Goal: Task Accomplishment & Management: Manage account settings

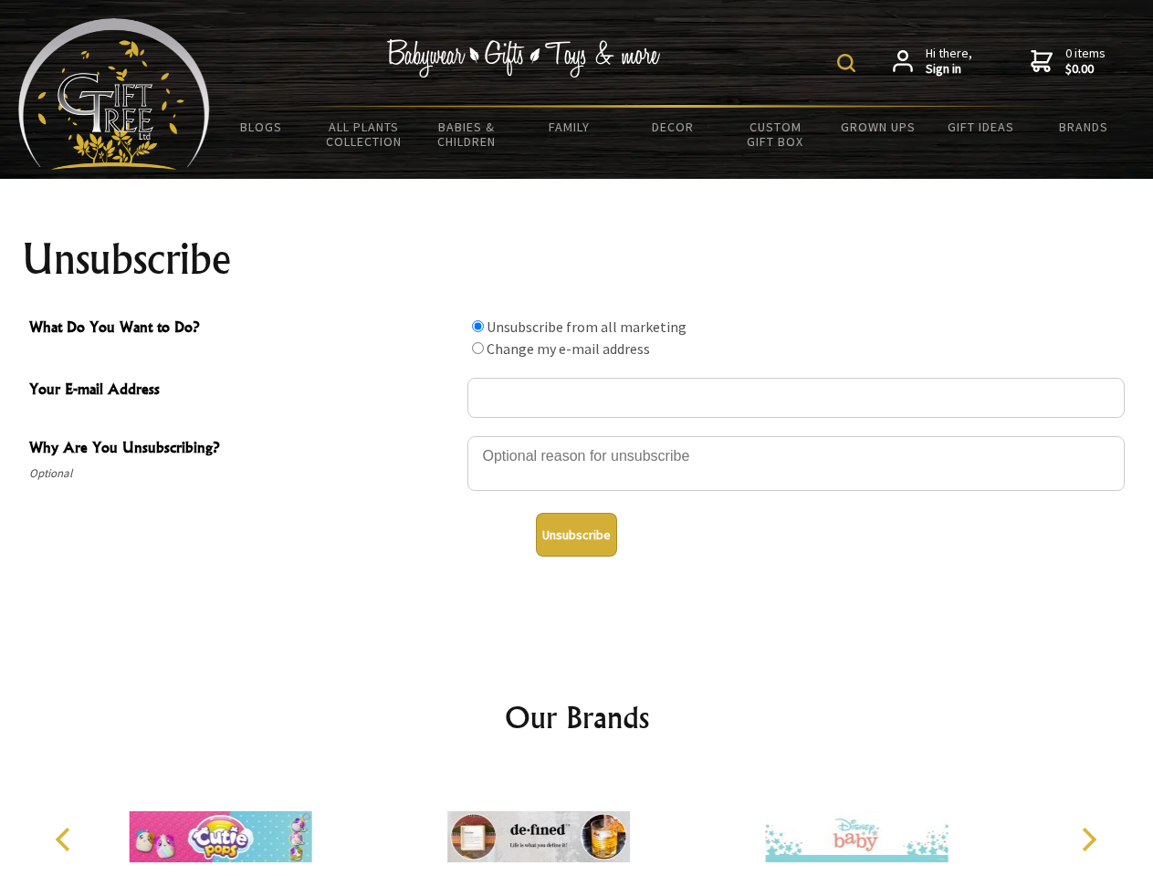
click at [849, 63] on img at bounding box center [846, 63] width 18 height 18
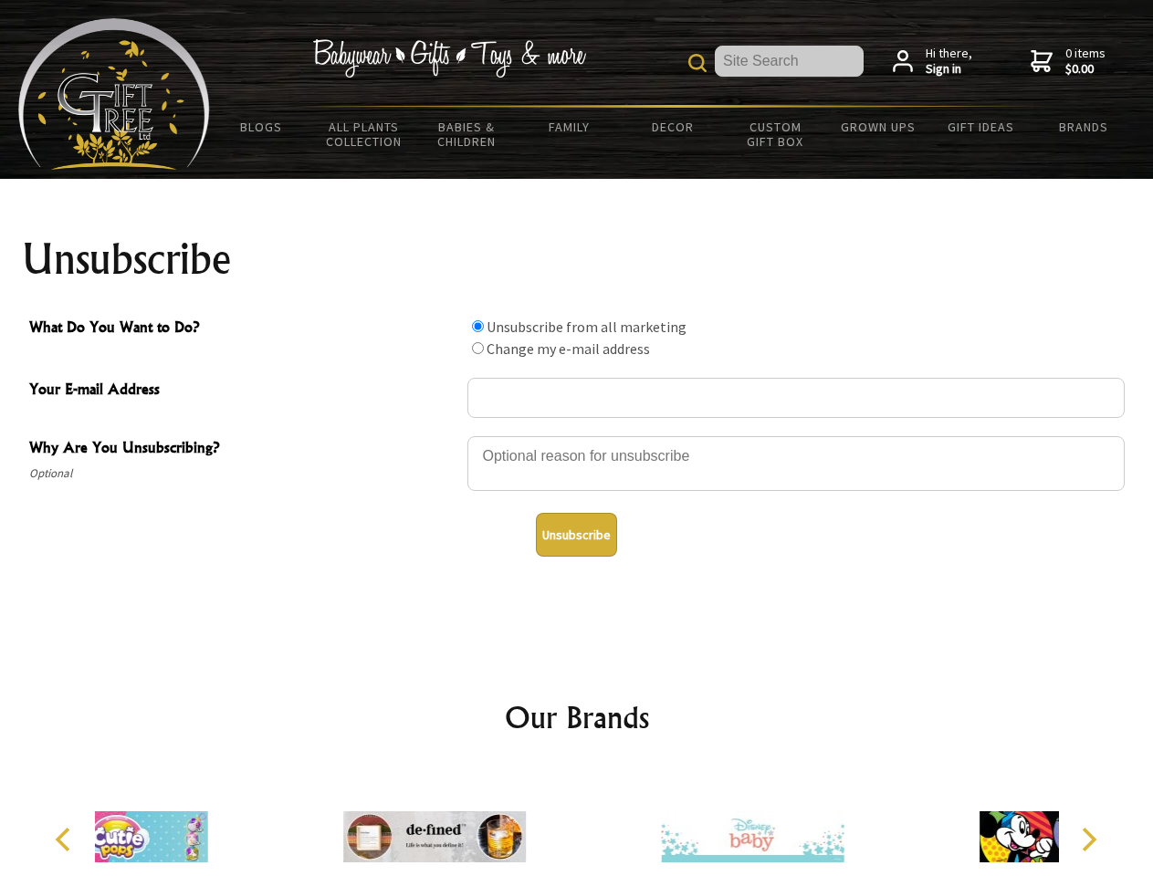
click at [577, 435] on div at bounding box center [795, 466] width 657 height 64
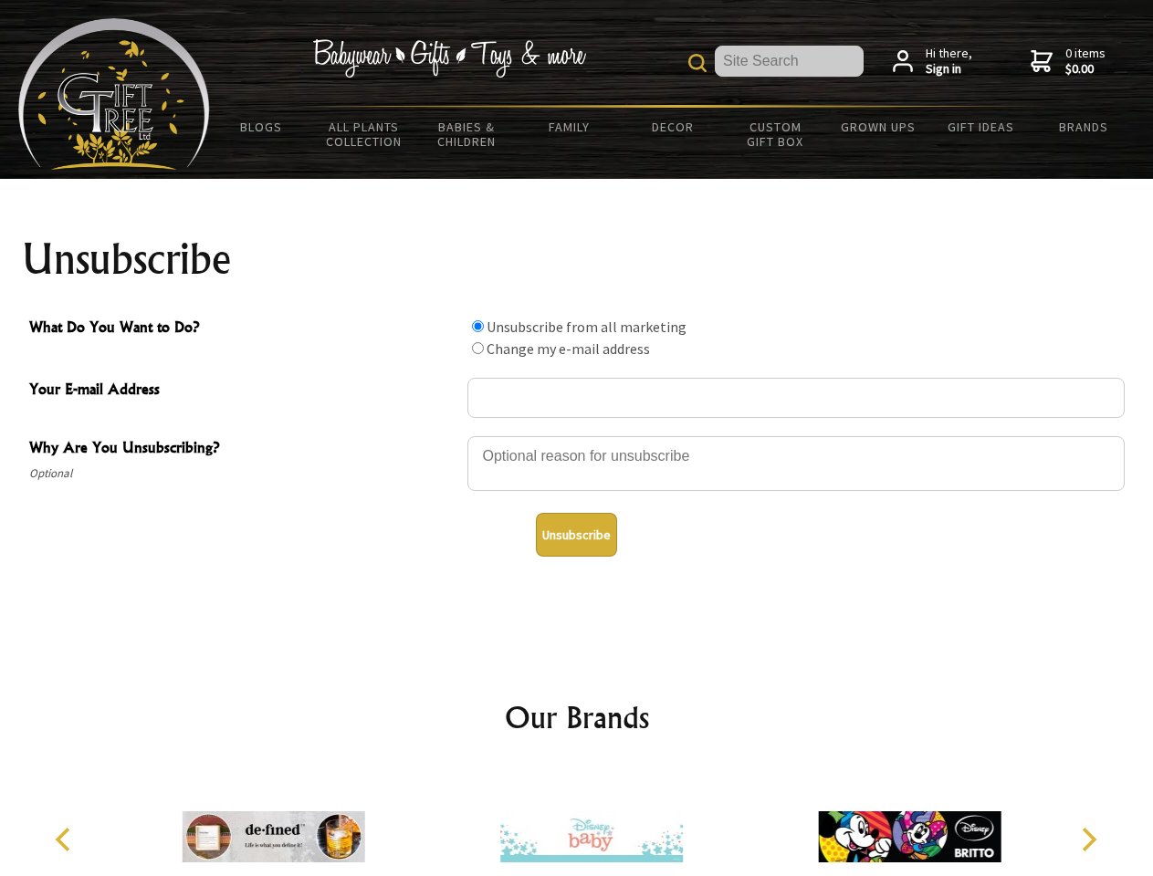
click at [477, 326] on input "What Do You Want to Do?" at bounding box center [478, 326] width 12 height 12
click at [477, 348] on input "What Do You Want to Do?" at bounding box center [478, 348] width 12 height 12
radio input "true"
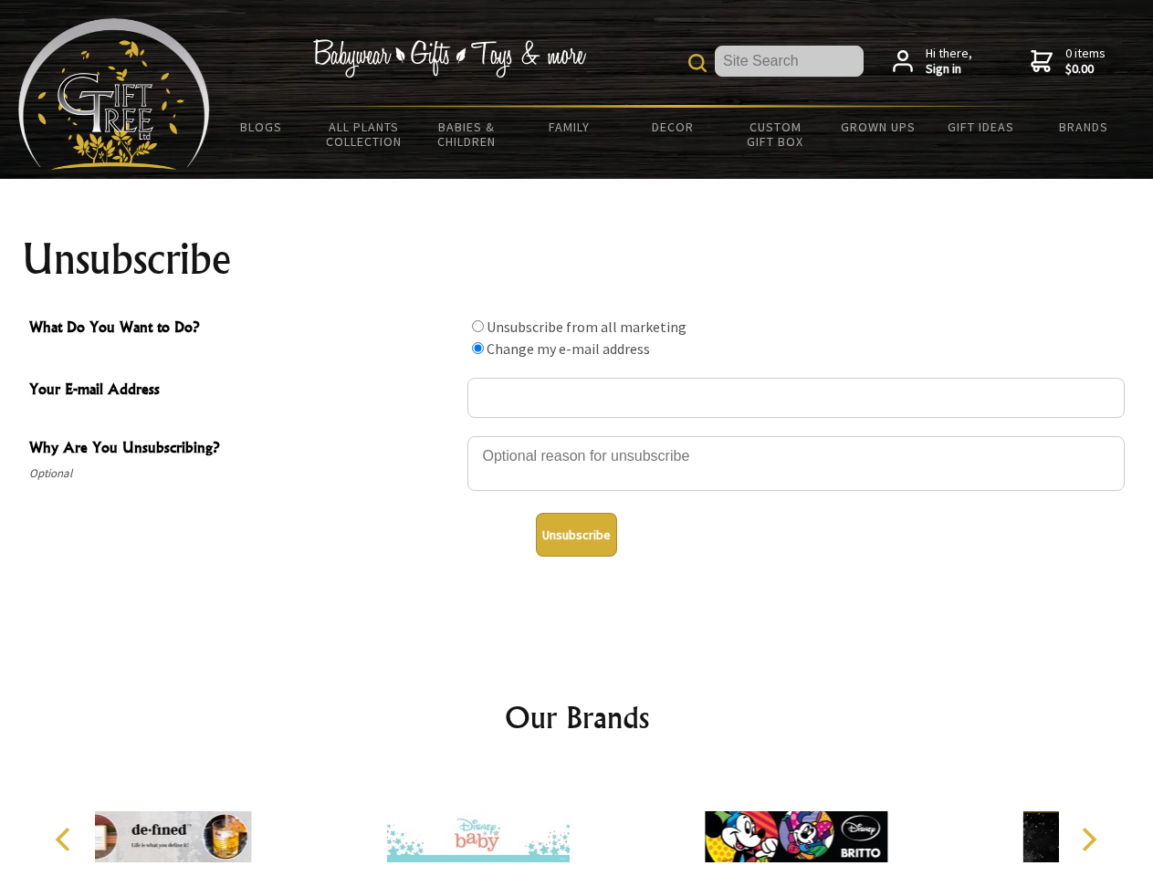
click at [576, 535] on button "Unsubscribe" at bounding box center [576, 535] width 81 height 44
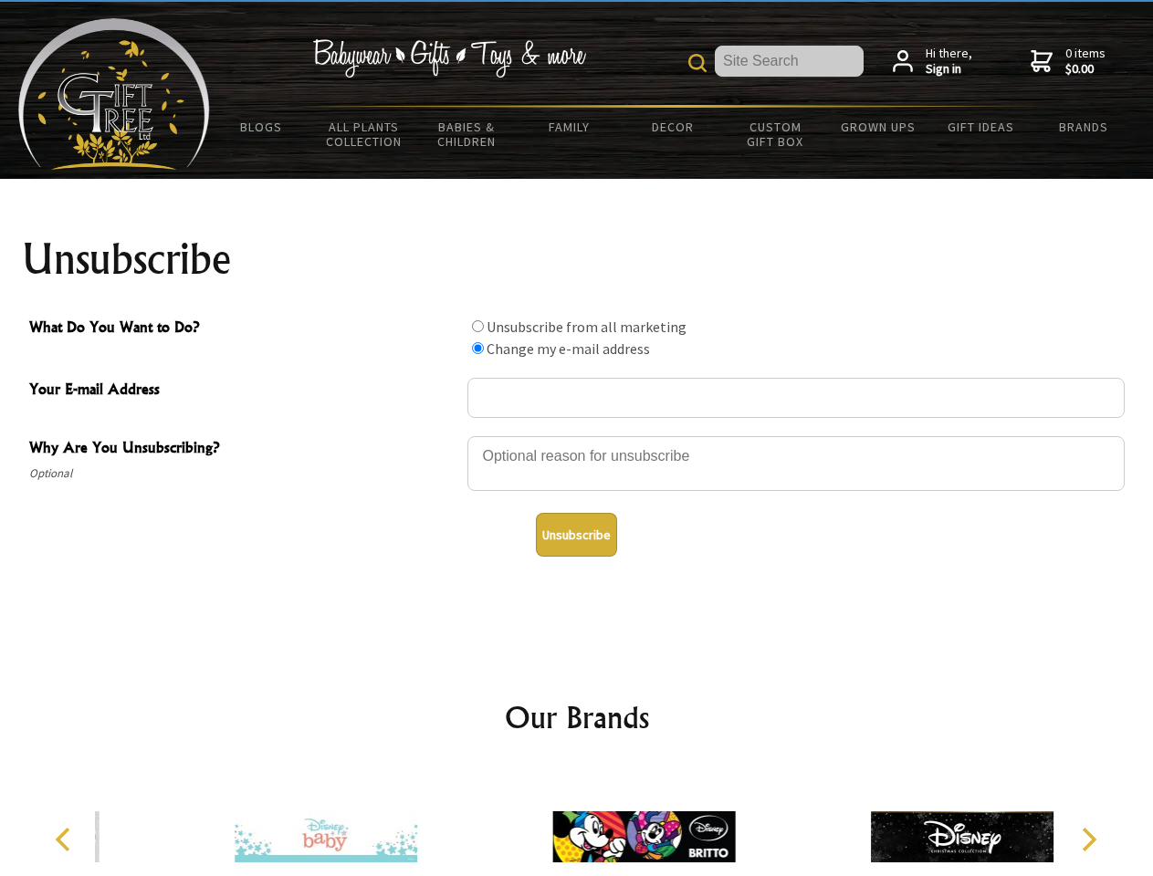
click at [66, 840] on icon "Previous" at bounding box center [65, 840] width 24 height 24
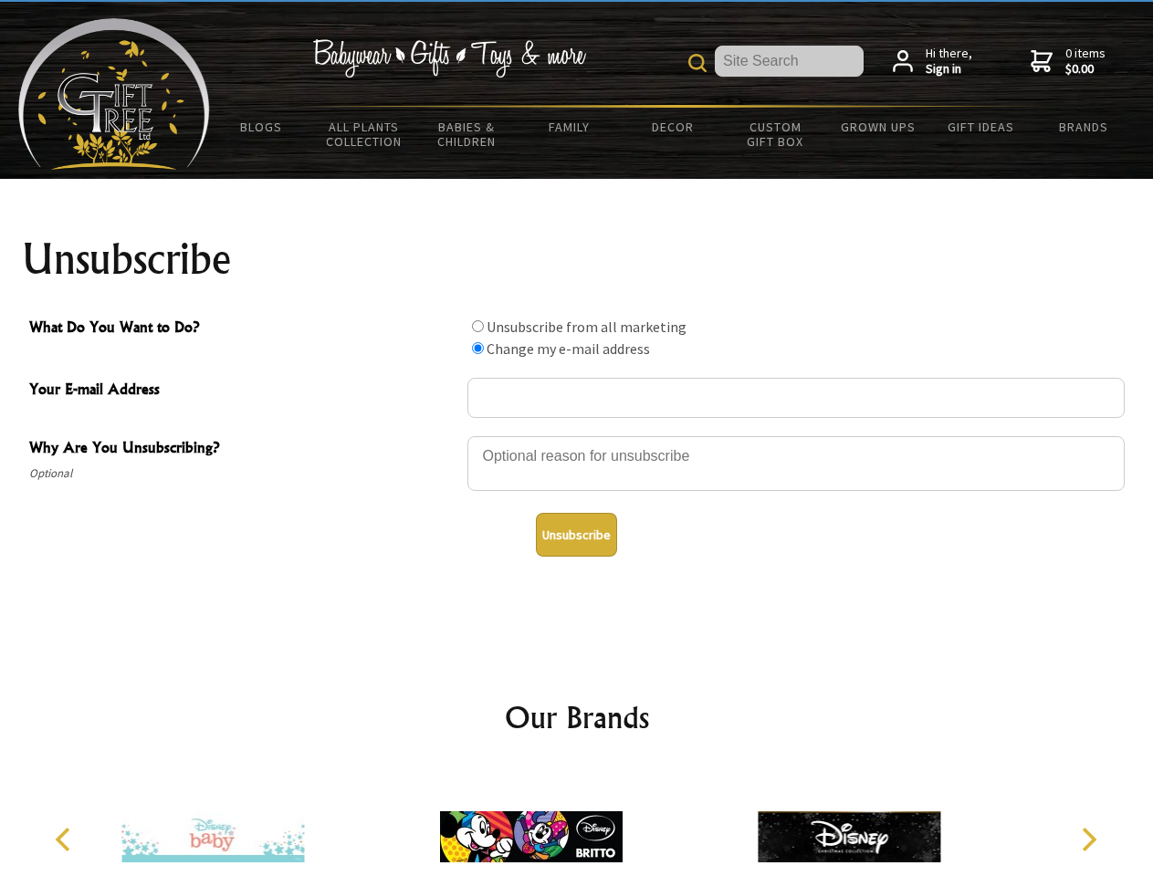
click at [1088, 840] on icon "Next" at bounding box center [1087, 840] width 24 height 24
